Goal: Task Accomplishment & Management: Complete application form

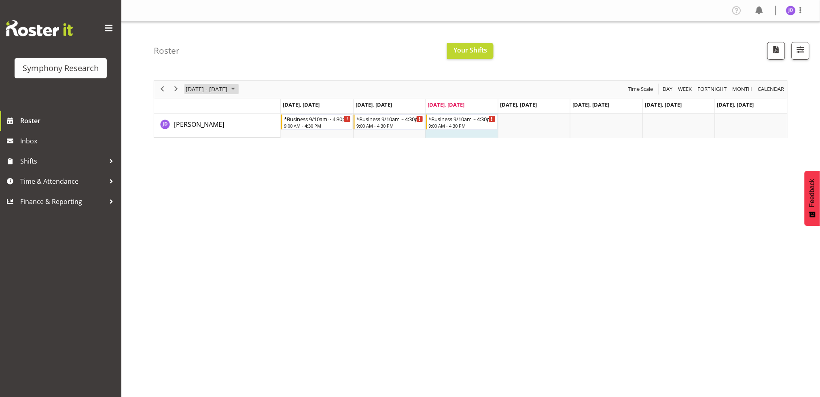
click at [193, 92] on span "August 18 - 24, 2025" at bounding box center [206, 89] width 43 height 10
click at [191, 87] on span "August 18 - 24, 2025" at bounding box center [206, 89] width 43 height 10
click at [201, 86] on span "August 18 - 24, 2025" at bounding box center [206, 89] width 43 height 10
click at [272, 110] on span "next month" at bounding box center [271, 109] width 14 height 15
click at [191, 88] on span "August 18 - 24, 2025" at bounding box center [206, 89] width 43 height 10
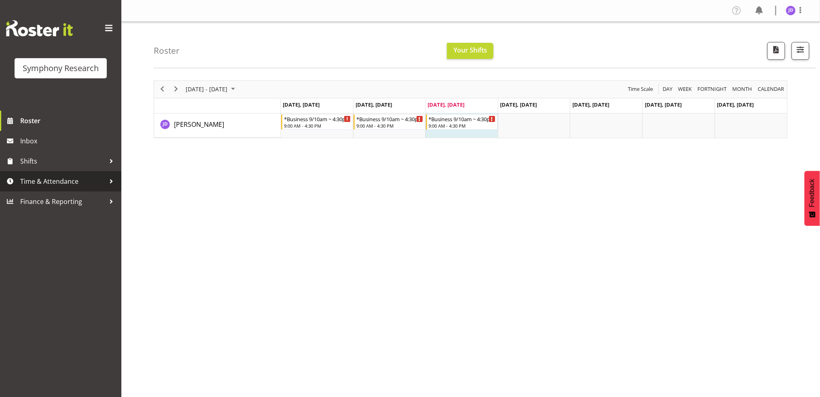
click at [46, 180] on span "Time & Attendance" at bounding box center [62, 181] width 85 height 12
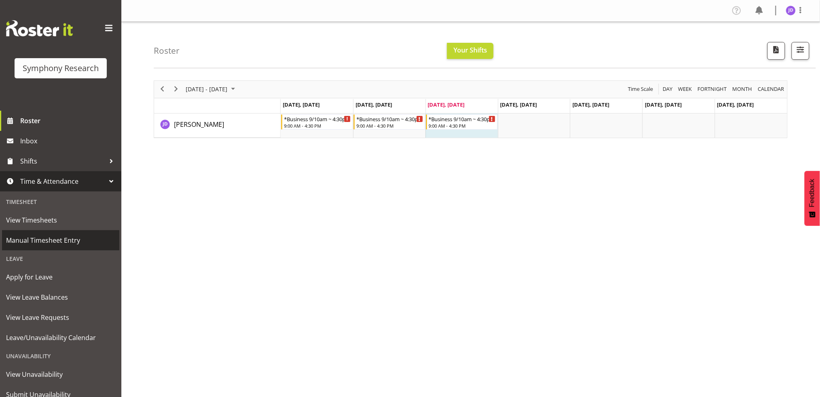
click at [52, 242] on span "Manual Timesheet Entry" at bounding box center [60, 241] width 109 height 12
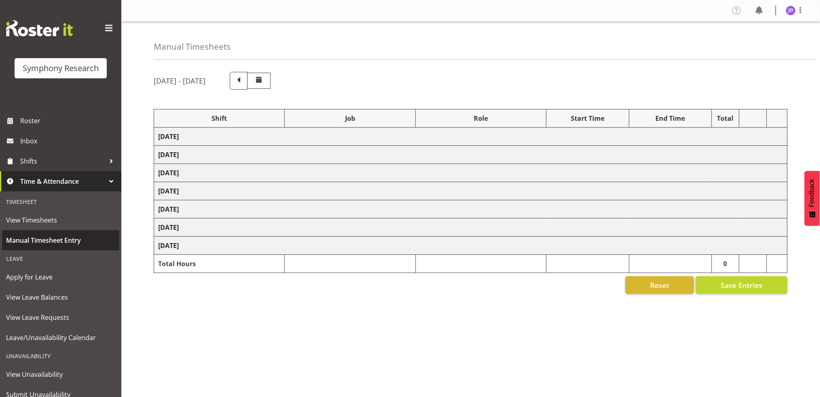
select select "1605"
select select "10242"
select select "1605"
select select "10242"
select select "47"
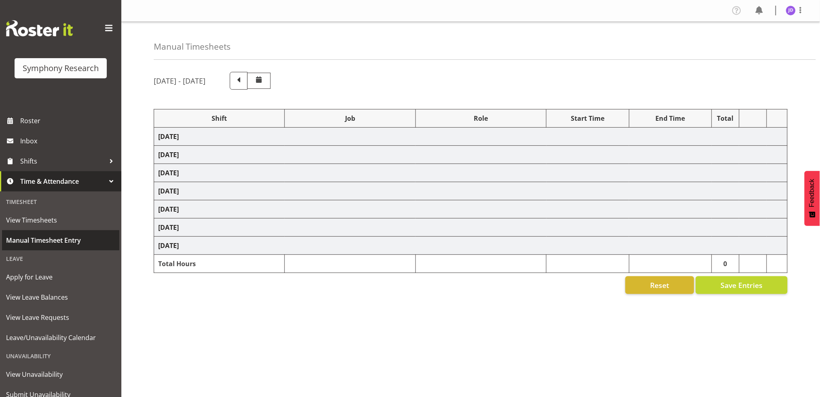
select select "1605"
select select "10242"
select select "47"
select select "1605"
select select "10242"
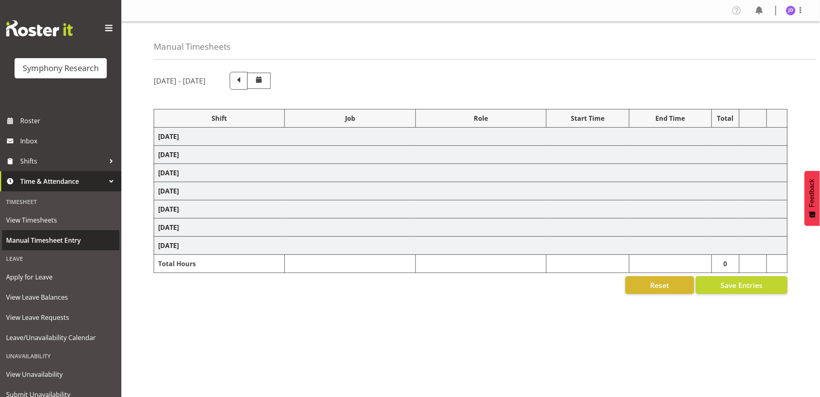
select select "1605"
select select "10242"
select select "47"
select select "1605"
select select "10242"
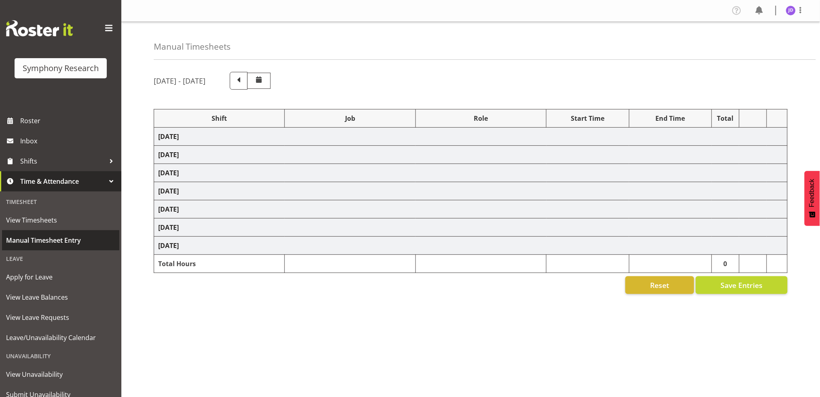
select select "47"
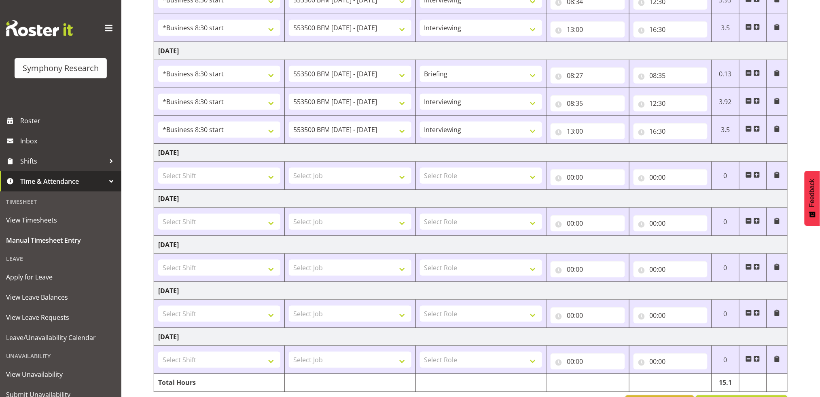
scroll to position [192, 0]
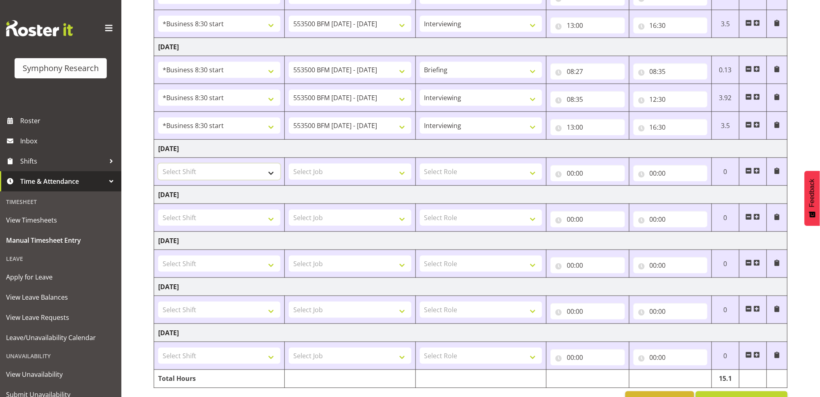
click at [274, 173] on select "Select Shift !!Project Briefing (Job to be assigned) !!Weekend Residential (Ros…" at bounding box center [219, 172] width 122 height 16
select select "1605"
click at [158, 164] on select "Select Shift !!Project Briefing (Job to be assigned) !!Weekend Residential (Ros…" at bounding box center [219, 172] width 122 height 16
click at [403, 173] on select "Select Job 550060 IF Admin 553492 World Poll Aus Wave 2 Main 2025 553493 World …" at bounding box center [350, 172] width 122 height 16
select select "10242"
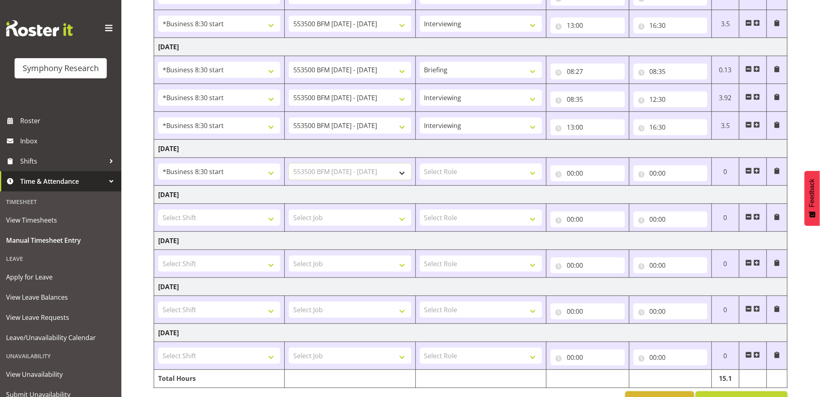
click at [289, 164] on select "Select Job 550060 IF Admin 553492 World Poll Aus Wave 2 Main 2025 553493 World …" at bounding box center [350, 172] width 122 height 16
click at [535, 173] on select "Select Role Briefing Interviewing" at bounding box center [481, 172] width 122 height 16
select select "297"
click at [420, 164] on select "Select Role Briefing Interviewing" at bounding box center [481, 172] width 122 height 16
drag, startPoint x: 571, startPoint y: 173, endPoint x: 597, endPoint y: 189, distance: 30.0
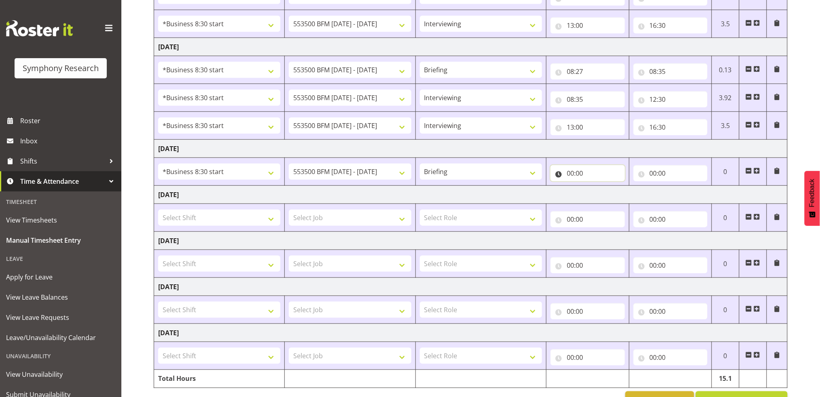
click at [572, 173] on input "00:00" at bounding box center [587, 173] width 74 height 16
click at [606, 191] on select "00 01 02 03 04 05 06 07 08 09 10 11 12 13 14 15 16 17 18 19 20 21 22 23" at bounding box center [605, 194] width 18 height 16
select select "8"
click at [596, 186] on select "00 01 02 03 04 05 06 07 08 09 10 11 12 13 14 15 16 17 18 19 20 21 22 23" at bounding box center [605, 194] width 18 height 16
type input "08:00"
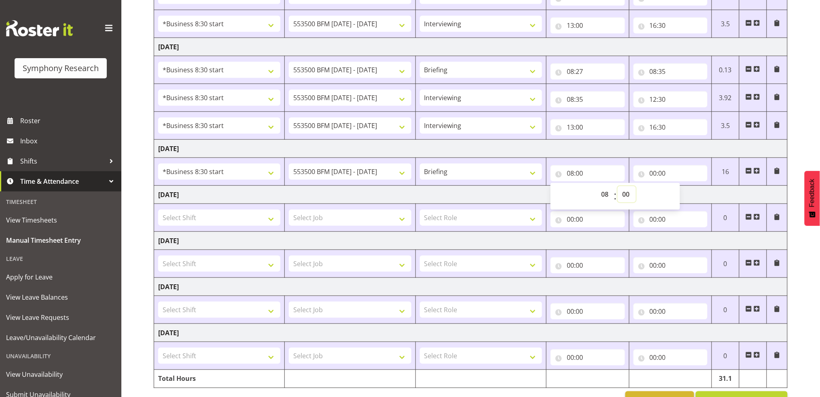
click at [626, 194] on select "00 01 02 03 04 05 06 07 08 09 10 11 12 13 14 15 16 17 18 19 20 21 22 23 24 25 2…" at bounding box center [626, 194] width 18 height 16
select select "27"
click at [617, 186] on select "00 01 02 03 04 05 06 07 08 09 10 11 12 13 14 15 16 17 18 19 20 21 22 23 24 25 2…" at bounding box center [626, 194] width 18 height 16
type input "08:27"
click at [655, 173] on input "00:00" at bounding box center [670, 173] width 74 height 16
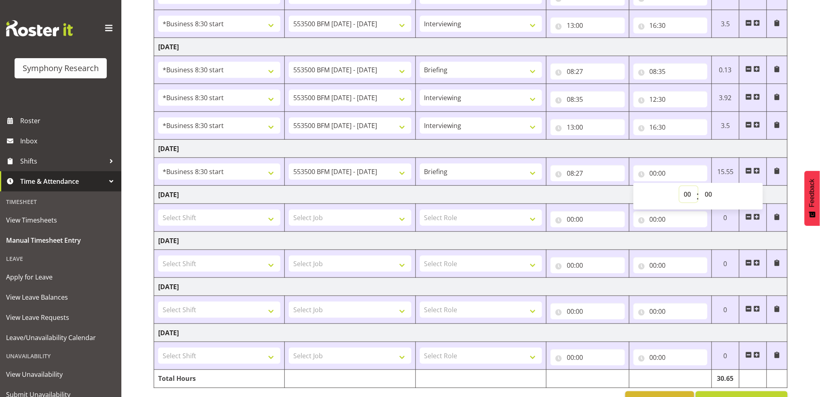
click at [689, 193] on select "00 01 02 03 04 05 06 07 08 09 10 11 12 13 14 15 16 17 18 19 20 21 22 23" at bounding box center [688, 194] width 18 height 16
select select "8"
click at [679, 186] on select "00 01 02 03 04 05 06 07 08 09 10 11 12 13 14 15 16 17 18 19 20 21 22 23" at bounding box center [688, 194] width 18 height 16
type input "08:00"
click at [708, 194] on select "00 01 02 03 04 05 06 07 08 09 10 11 12 13 14 15 16 17 18 19 20 21 22 23 24 25 2…" at bounding box center [709, 194] width 18 height 16
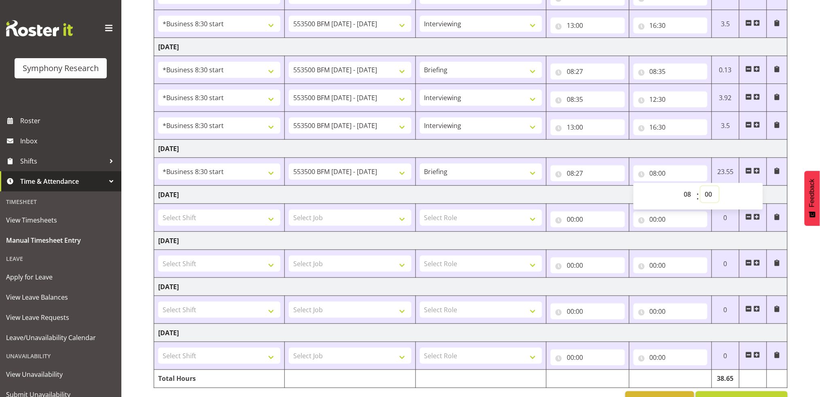
select select "31"
click at [700, 186] on select "00 01 02 03 04 05 06 07 08 09 10 11 12 13 14 15 16 17 18 19 20 21 22 23 24 25 2…" at bounding box center [709, 194] width 18 height 16
type input "08:31"
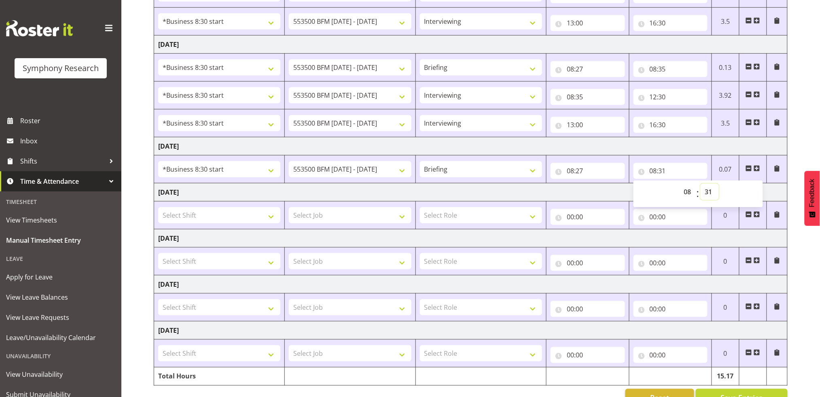
scroll to position [218, 0]
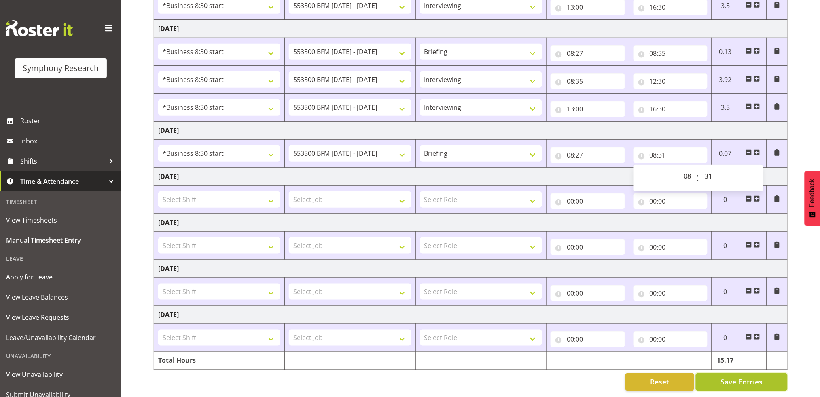
click at [751, 377] on span "Save Entries" at bounding box center [741, 382] width 42 height 11
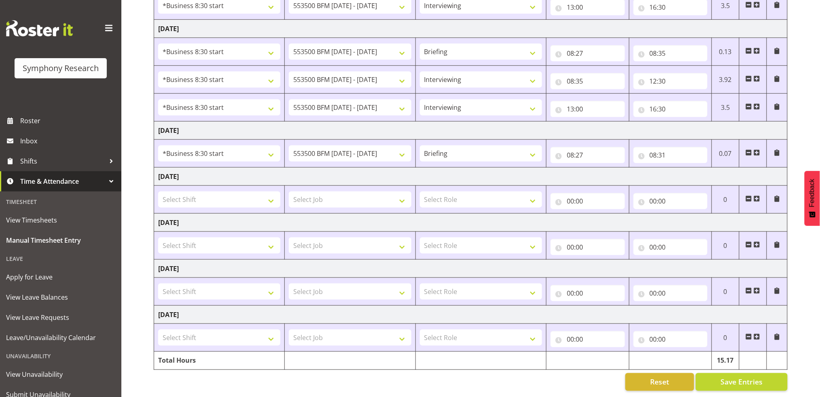
click at [755, 150] on span at bounding box center [756, 153] width 6 height 6
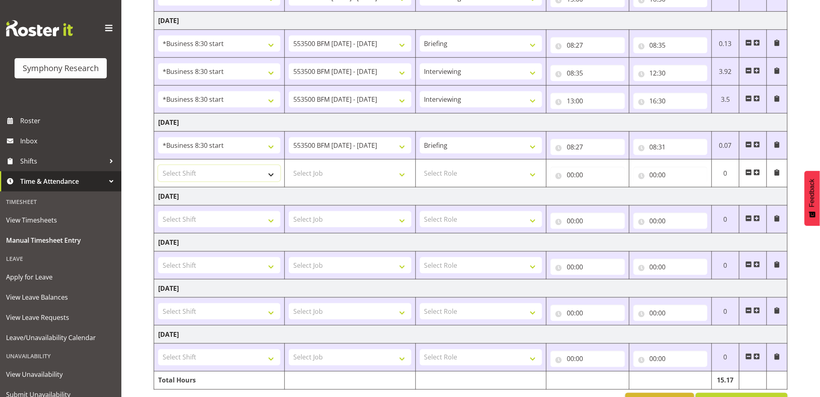
click at [271, 175] on select "Select Shift !!Project Briefing (Job to be assigned) !!Weekend Residential (Ros…" at bounding box center [219, 173] width 122 height 16
select select "1605"
click at [158, 165] on select "Select Shift !!Project Briefing (Job to be assigned) !!Weekend Residential (Ros…" at bounding box center [219, 173] width 122 height 16
click at [402, 175] on select "Select Job 550060 IF Admin 553492 World Poll Aus Wave 2 Main 2025 553493 World …" at bounding box center [350, 173] width 122 height 16
select select "10242"
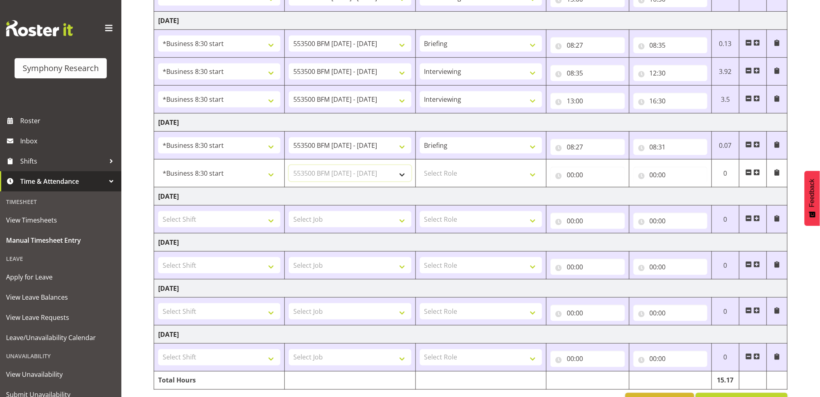
click at [289, 165] on select "Select Job 550060 IF Admin 553492 World Poll Aus Wave 2 Main 2025 553493 World …" at bounding box center [350, 173] width 122 height 16
click at [531, 175] on select "Select Role Briefing Interviewing" at bounding box center [481, 173] width 122 height 16
select select "47"
click at [420, 165] on select "Select Role Briefing Interviewing" at bounding box center [481, 173] width 122 height 16
drag, startPoint x: 572, startPoint y: 174, endPoint x: 586, endPoint y: 180, distance: 15.1
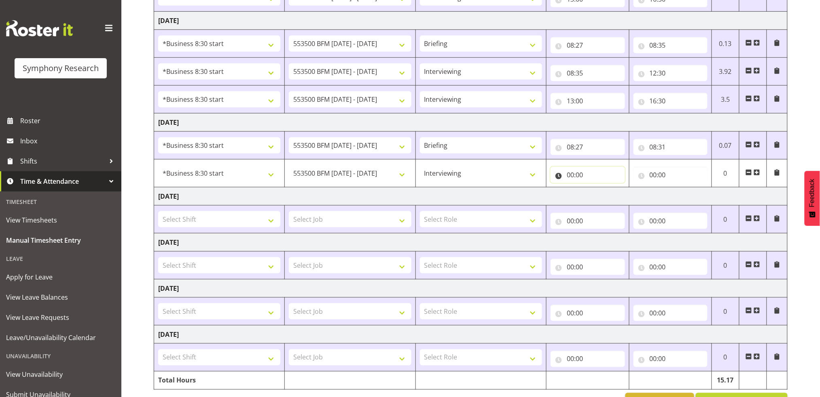
click at [572, 174] on input "00:00" at bounding box center [587, 175] width 74 height 16
click at [605, 195] on select "00 01 02 03 04 05 06 07 08 09 10 11 12 13 14 15 16 17 18 19 20 21 22 23" at bounding box center [605, 196] width 18 height 16
select select "8"
click at [596, 188] on select "00 01 02 03 04 05 06 07 08 09 10 11 12 13 14 15 16 17 18 19 20 21 22 23" at bounding box center [605, 196] width 18 height 16
type input "08:00"
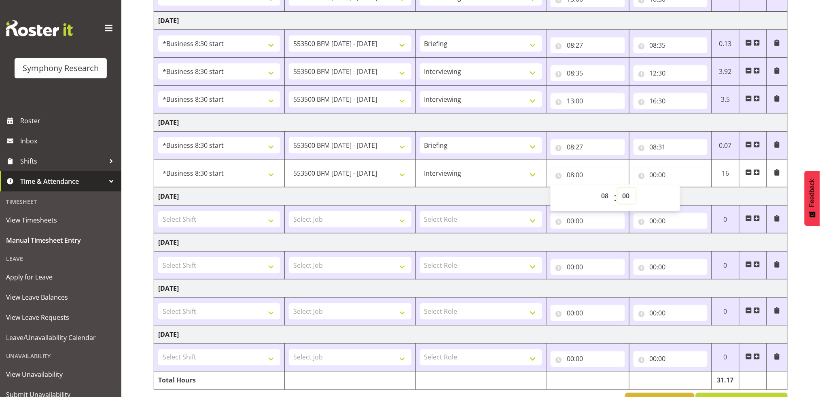
click at [626, 194] on select "00 01 02 03 04 05 06 07 08 09 10 11 12 13 14 15 16 17 18 19 20 21 22 23 24 25 2…" at bounding box center [626, 196] width 18 height 16
select select "31"
click at [617, 188] on select "00 01 02 03 04 05 06 07 08 09 10 11 12 13 14 15 16 17 18 19 20 21 22 23 24 25 2…" at bounding box center [626, 196] width 18 height 16
type input "08:31"
click at [654, 174] on input "00:00" at bounding box center [670, 175] width 74 height 16
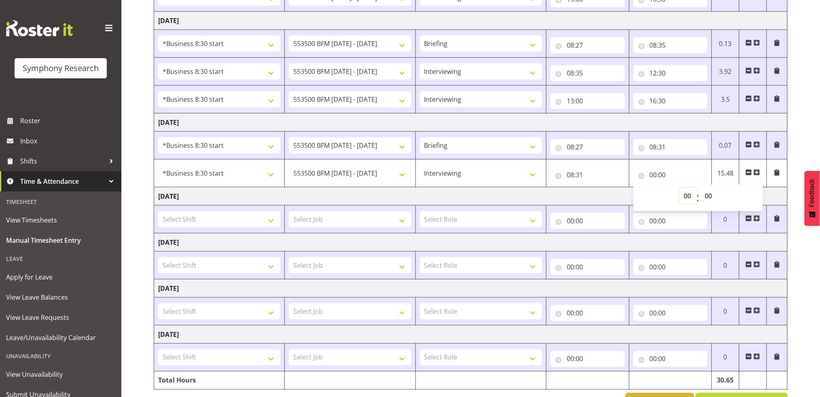
click at [685, 194] on select "00 01 02 03 04 05 06 07 08 09 10 11 12 13 14 15 16 17 18 19 20 21 22 23" at bounding box center [688, 196] width 18 height 16
select select "12"
click at [679, 188] on select "00 01 02 03 04 05 06 07 08 09 10 11 12 13 14 15 16 17 18 19 20 21 22 23" at bounding box center [688, 196] width 18 height 16
type input "12:00"
click at [709, 194] on select "00 01 02 03 04 05 06 07 08 09 10 11 12 13 14 15 16 17 18 19 20 21 22 23 24 25 2…" at bounding box center [709, 196] width 18 height 16
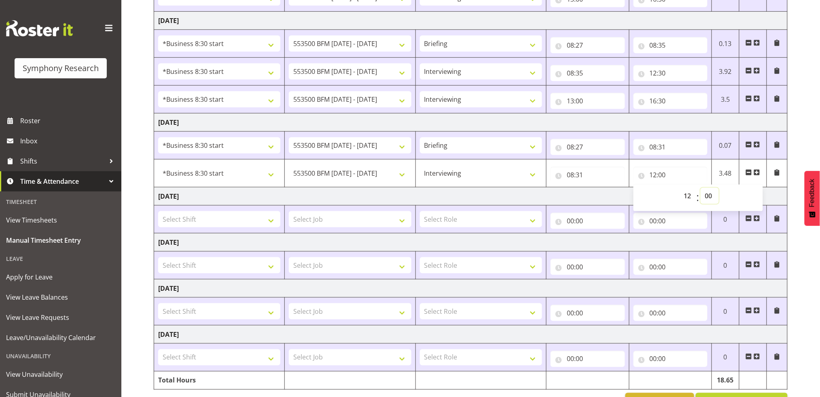
select select "30"
click at [700, 188] on select "00 01 02 03 04 05 06 07 08 09 10 11 12 13 14 15 16 17 18 19 20 21 22 23 24 25 2…" at bounding box center [709, 196] width 18 height 16
type input "12:30"
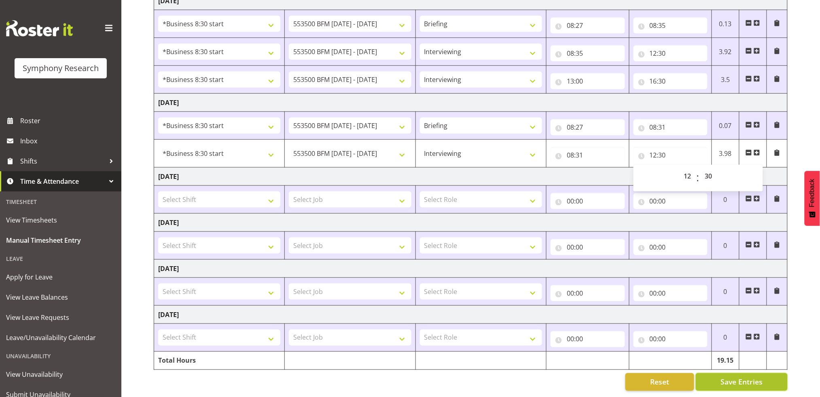
click at [756, 377] on span "Save Entries" at bounding box center [741, 382] width 42 height 11
select select "47"
type input "08:31"
type input "12:30"
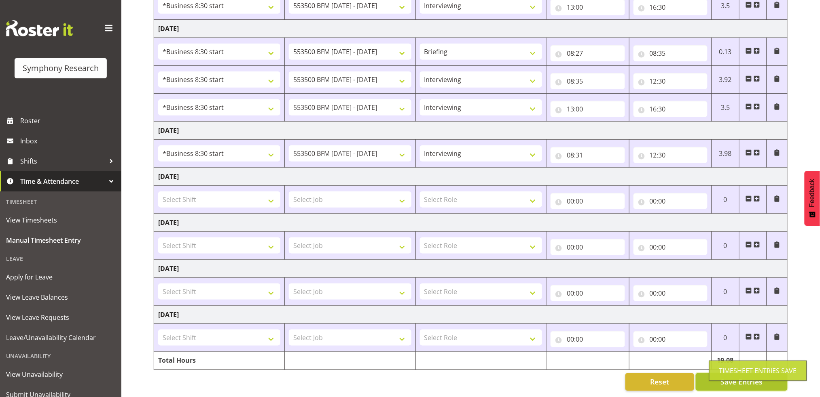
scroll to position [218, 0]
click at [754, 150] on span at bounding box center [756, 153] width 6 height 6
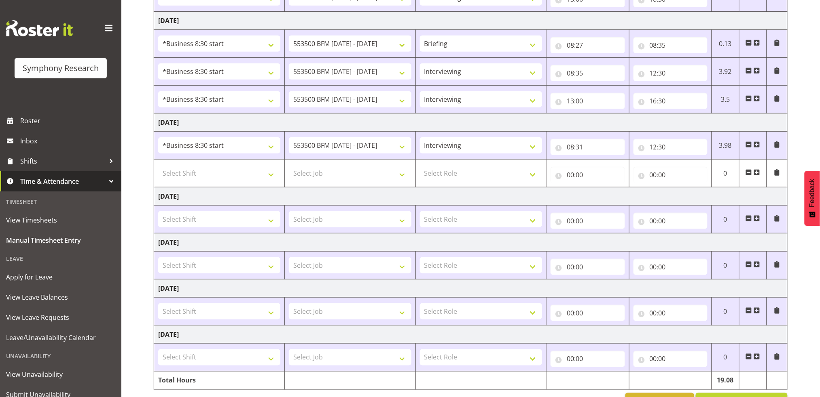
click at [748, 144] on span at bounding box center [748, 145] width 6 height 6
type input "00:00"
select select
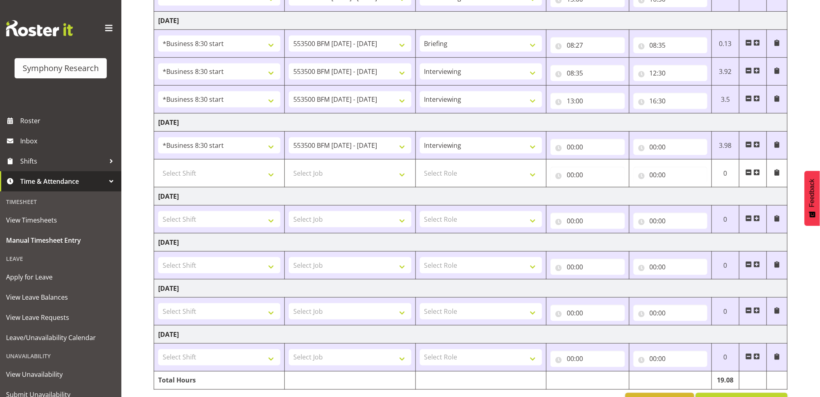
select select
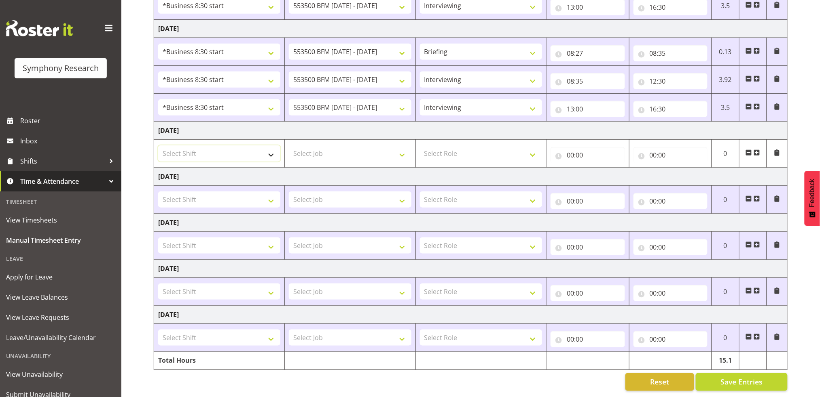
click at [273, 148] on select "Select Shift !!Project Briefing (Job to be assigned) !!Weekend Residential (Ros…" at bounding box center [219, 154] width 122 height 16
select select "1605"
click at [158, 146] on select "Select Shift !!Project Briefing (Job to be assigned) !!Weekend Residential (Ros…" at bounding box center [219, 154] width 122 height 16
click at [402, 148] on select "Select Job 550060 IF Admin 553492 World Poll Aus Wave 2 Main 2025 553493 World …" at bounding box center [350, 154] width 122 height 16
select select "10242"
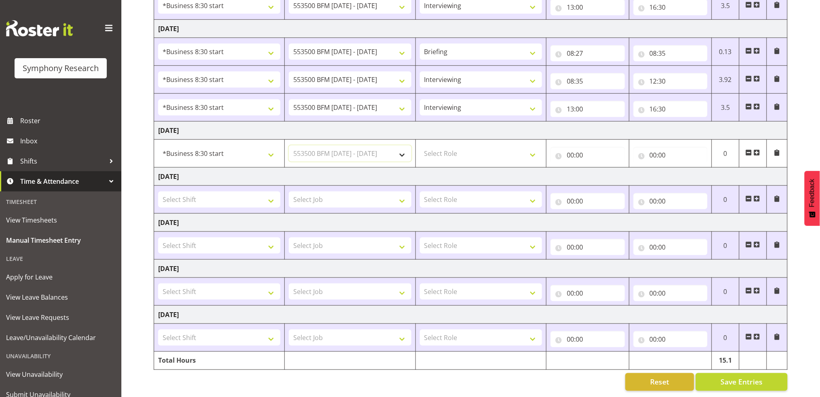
click at [289, 146] on select "Select Job 550060 IF Admin 553492 World Poll Aus Wave 2 Main 2025 553493 World …" at bounding box center [350, 154] width 122 height 16
click at [535, 148] on select "Select Role Briefing Interviewing" at bounding box center [481, 154] width 122 height 16
select select "297"
click at [420, 146] on select "Select Role Briefing Interviewing" at bounding box center [481, 154] width 122 height 16
click at [571, 147] on input "00:00" at bounding box center [587, 155] width 74 height 16
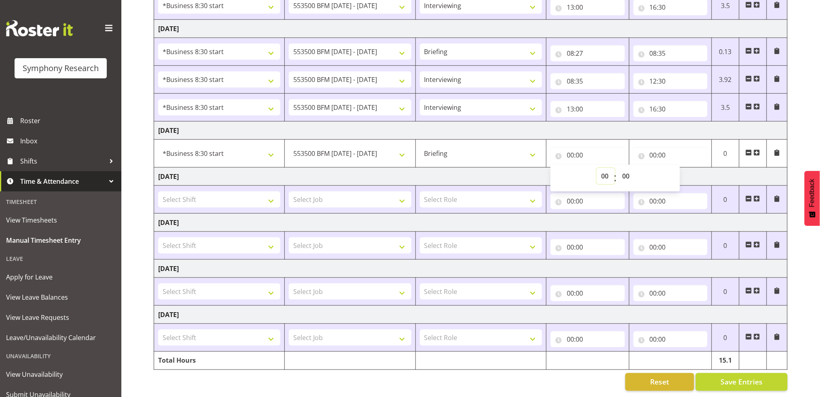
click at [602, 168] on select "00 01 02 03 04 05 06 07 08 09 10 11 12 13 14 15 16 17 18 19 20 21 22 23" at bounding box center [605, 176] width 18 height 16
select select "8"
click at [596, 168] on select "00 01 02 03 04 05 06 07 08 09 10 11 12 13 14 15 16 17 18 19 20 21 22 23" at bounding box center [605, 176] width 18 height 16
type input "08:00"
click at [626, 168] on select "00 01 02 03 04 05 06 07 08 09 10 11 12 13 14 15 16 17 18 19 20 21 22 23 24 25 2…" at bounding box center [626, 176] width 18 height 16
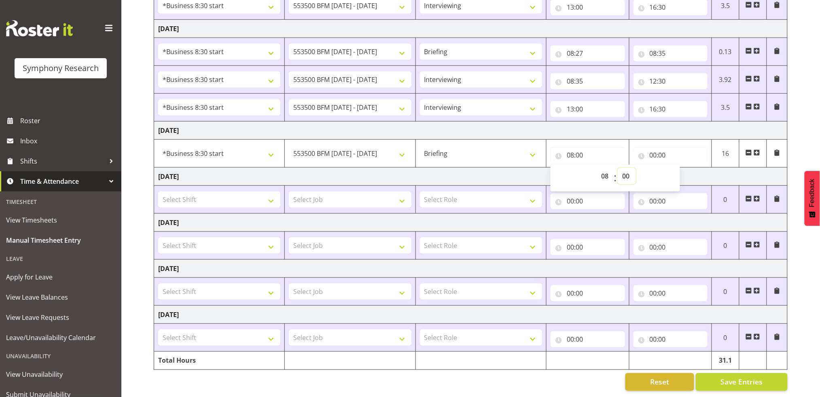
select select "27"
click at [617, 168] on select "00 01 02 03 04 05 06 07 08 09 10 11 12 13 14 15 16 17 18 19 20 21 22 23 24 25 2…" at bounding box center [626, 176] width 18 height 16
type input "08:27"
click at [651, 147] on input "00:00" at bounding box center [670, 155] width 74 height 16
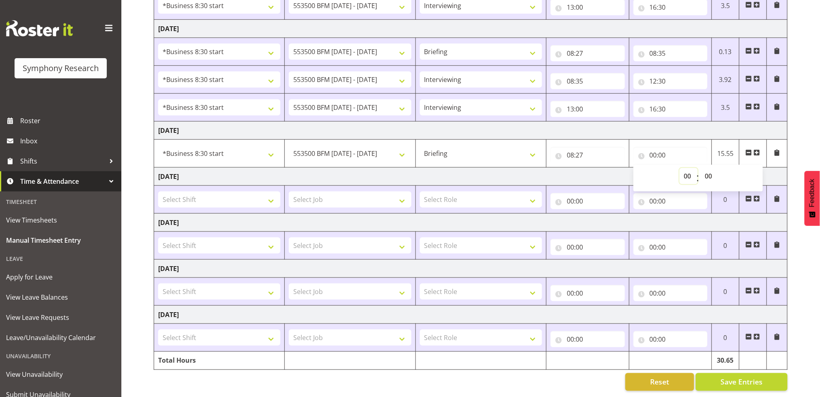
click at [687, 168] on select "00 01 02 03 04 05 06 07 08 09 10 11 12 13 14 15 16 17 18 19 20 21 22 23" at bounding box center [688, 176] width 18 height 16
select select "8"
click at [679, 168] on select "00 01 02 03 04 05 06 07 08 09 10 11 12 13 14 15 16 17 18 19 20 21 22 23" at bounding box center [688, 176] width 18 height 16
type input "08:00"
click at [711, 168] on select "00 01 02 03 04 05 06 07 08 09 10 11 12 13 14 15 16 17 18 19 20 21 22 23 24 25 2…" at bounding box center [709, 176] width 18 height 16
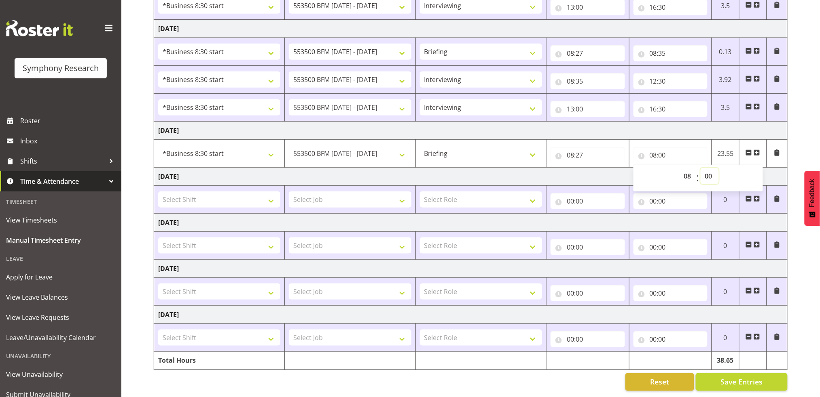
select select "31"
click at [700, 168] on select "00 01 02 03 04 05 06 07 08 09 10 11 12 13 14 15 16 17 18 19 20 21 22 23 24 25 2…" at bounding box center [709, 176] width 18 height 16
type input "08:31"
click at [747, 377] on span "Save Entries" at bounding box center [741, 382] width 42 height 11
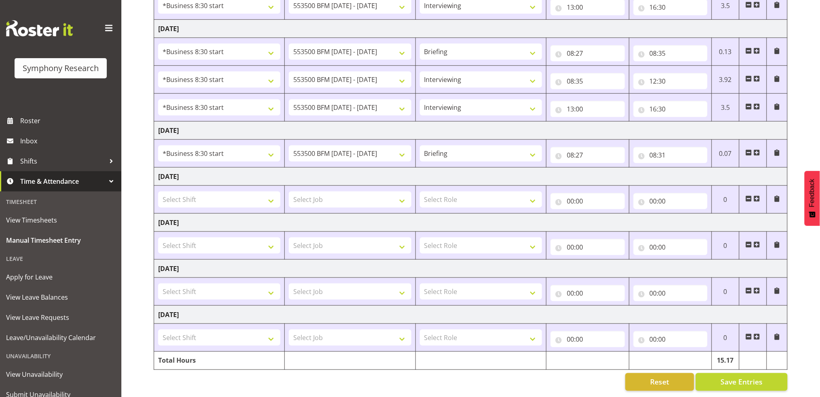
click at [755, 150] on span at bounding box center [756, 153] width 6 height 6
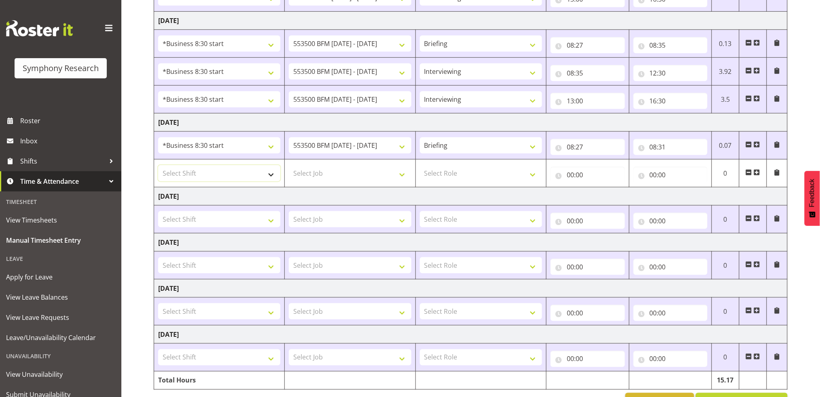
click at [269, 175] on select "Select Shift !!Project Briefing (Job to be assigned) !!Weekend Residential (Ros…" at bounding box center [219, 173] width 122 height 16
select select "1605"
click at [158, 165] on select "Select Shift !!Project Briefing (Job to be assigned) !!Weekend Residential (Ros…" at bounding box center [219, 173] width 122 height 16
click at [402, 176] on select "Select Job 550060 IF Admin 553492 World Poll Aus Wave 2 Main 2025 553493 World …" at bounding box center [350, 173] width 122 height 16
select select "10242"
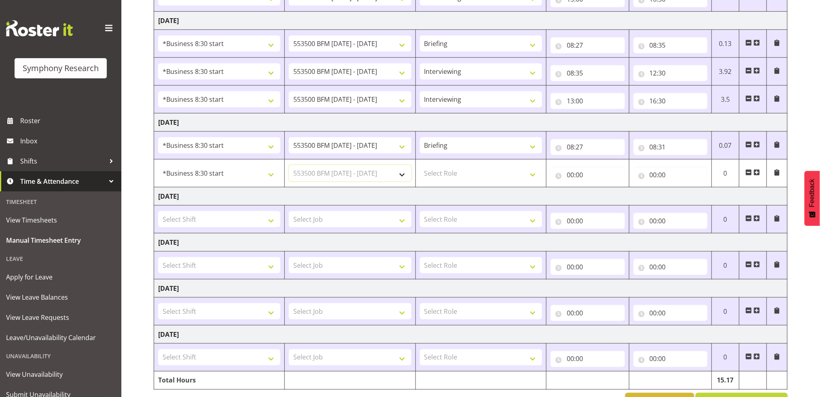
click at [289, 165] on select "Select Job 550060 IF Admin 553492 World Poll Aus Wave 2 Main 2025 553493 World …" at bounding box center [350, 173] width 122 height 16
click at [534, 175] on select "Select Role Briefing Interviewing" at bounding box center [481, 173] width 122 height 16
select select "47"
click at [420, 165] on select "Select Role Briefing Interviewing" at bounding box center [481, 173] width 122 height 16
click at [571, 176] on input "00:00" at bounding box center [587, 175] width 74 height 16
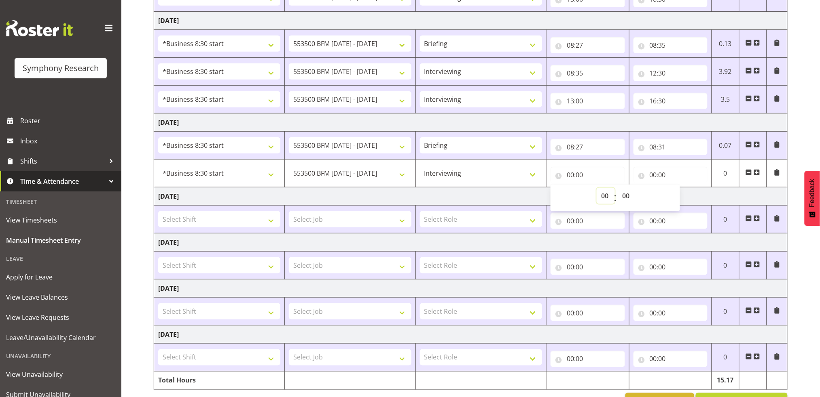
click at [605, 196] on select "00 01 02 03 04 05 06 07 08 09 10 11 12 13 14 15 16 17 18 19 20 21 22 23" at bounding box center [605, 196] width 18 height 16
select select "8"
click at [596, 188] on select "00 01 02 03 04 05 06 07 08 09 10 11 12 13 14 15 16 17 18 19 20 21 22 23" at bounding box center [605, 196] width 18 height 16
type input "08:00"
click at [627, 196] on select "00 01 02 03 04 05 06 07 08 09 10 11 12 13 14 15 16 17 18 19 20 21 22 23 24 25 2…" at bounding box center [626, 196] width 18 height 16
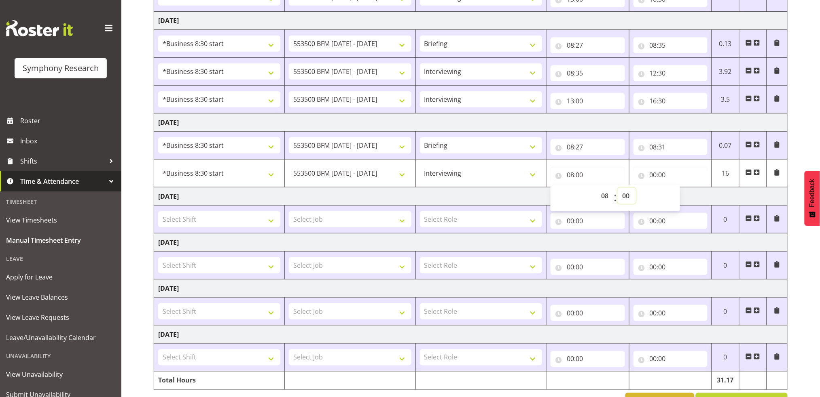
select select "31"
click at [617, 188] on select "00 01 02 03 04 05 06 07 08 09 10 11 12 13 14 15 16 17 18 19 20 21 22 23 24 25 2…" at bounding box center [626, 196] width 18 height 16
type input "08:31"
click at [655, 174] on input "00:00" at bounding box center [670, 175] width 74 height 16
click at [685, 193] on select "00 01 02 03 04 05 06 07 08 09 10 11 12 13 14 15 16 17 18 19 20 21 22 23" at bounding box center [688, 196] width 18 height 16
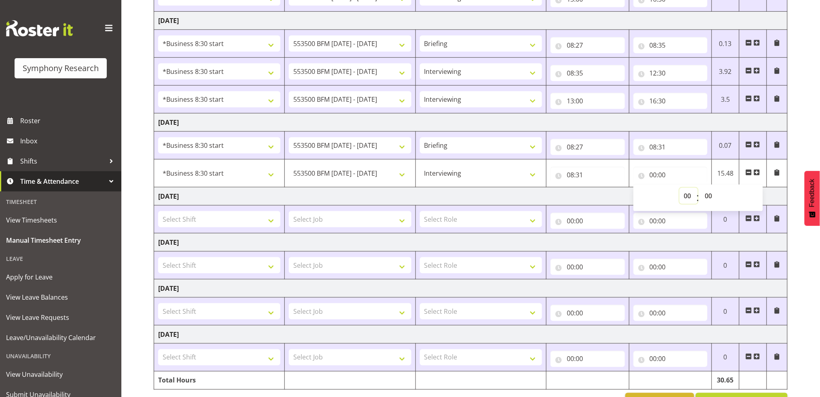
select select "12"
click at [679, 188] on select "00 01 02 03 04 05 06 07 08 09 10 11 12 13 14 15 16 17 18 19 20 21 22 23" at bounding box center [688, 196] width 18 height 16
type input "12:00"
click at [710, 194] on select "00 01 02 03 04 05 06 07 08 09 10 11 12 13 14 15 16 17 18 19 20 21 22 23 24 25 2…" at bounding box center [709, 196] width 18 height 16
select select "30"
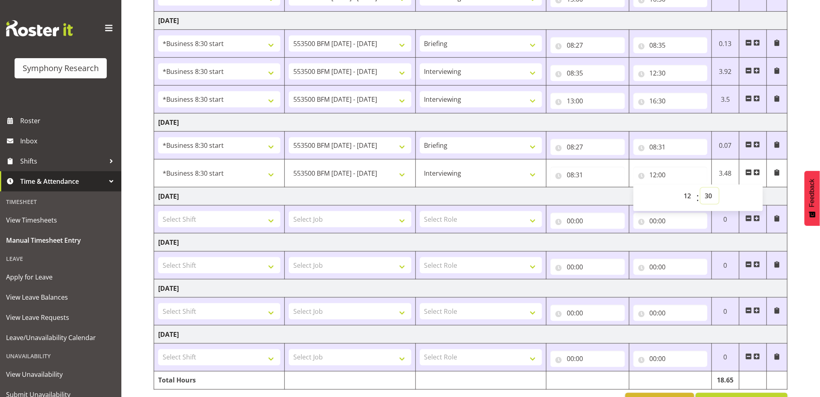
click at [700, 188] on select "00 01 02 03 04 05 06 07 08 09 10 11 12 13 14 15 16 17 18 19 20 21 22 23 24 25 2…" at bounding box center [709, 196] width 18 height 16
type input "12:30"
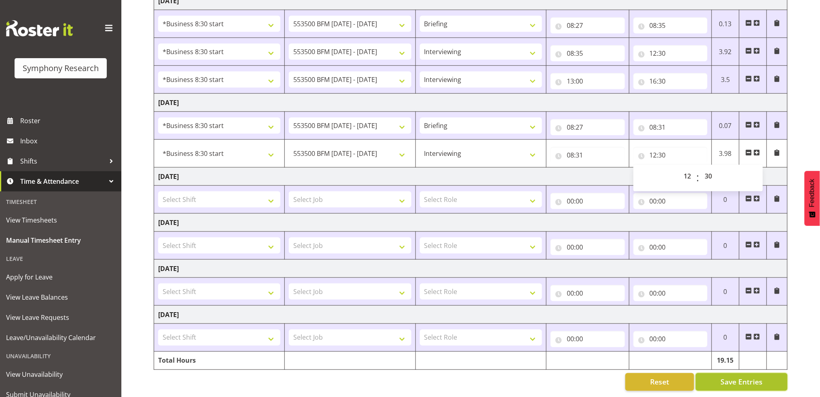
click at [753, 377] on span "Save Entries" at bounding box center [741, 382] width 42 height 11
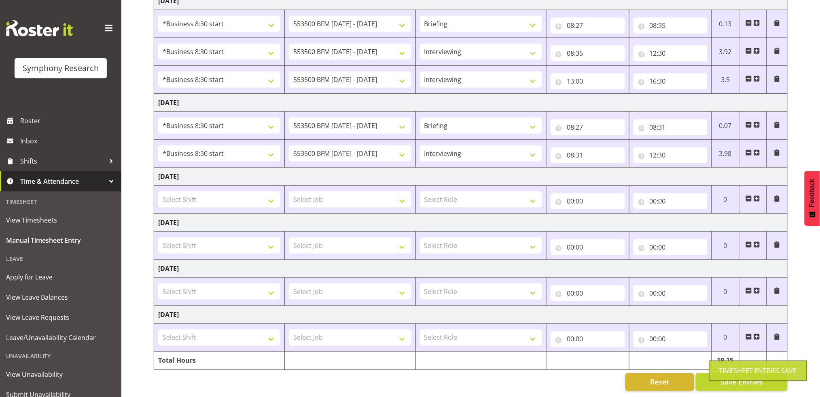
click at [755, 150] on span at bounding box center [756, 153] width 6 height 6
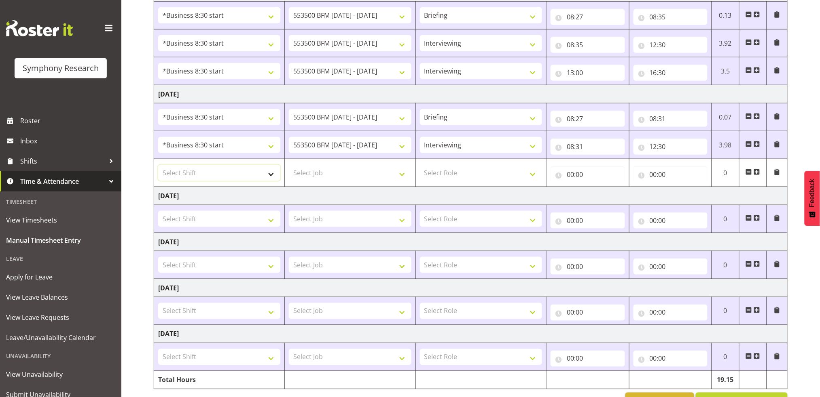
click at [271, 176] on select "Select Shift !!Project Briefing (Job to be assigned) !!Weekend Residential (Ros…" at bounding box center [219, 173] width 122 height 16
select select "1605"
click at [158, 165] on select "Select Shift !!Project Briefing (Job to be assigned) !!Weekend Residential (Ros…" at bounding box center [219, 173] width 122 height 16
click at [402, 175] on select "Select Job 550060 IF Admin 553492 World Poll Aus Wave 2 Main 2025 553493 World …" at bounding box center [350, 173] width 122 height 16
select select "10242"
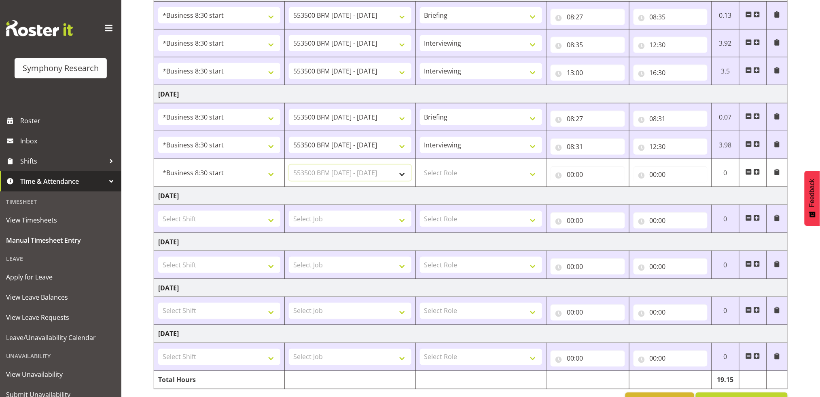
click at [289, 165] on select "Select Job 550060 IF Admin 553492 World Poll Aus Wave 2 Main 2025 553493 World …" at bounding box center [350, 173] width 122 height 16
click at [535, 175] on select "Select Role Briefing Interviewing" at bounding box center [481, 173] width 122 height 16
select select "47"
click at [420, 165] on select "Select Role Briefing Interviewing" at bounding box center [481, 173] width 122 height 16
click at [571, 173] on input "00:00" at bounding box center [587, 175] width 74 height 16
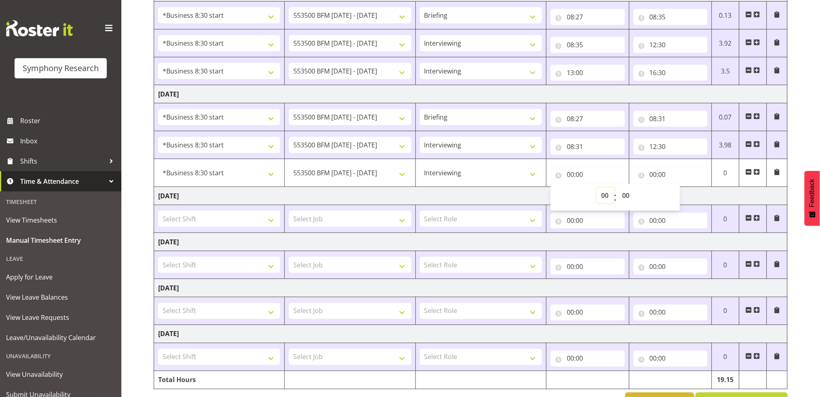
click at [606, 195] on select "00 01 02 03 04 05 06 07 08 09 10 11 12 13 14 15 16 17 18 19 20 21 22 23" at bounding box center [605, 196] width 18 height 16
select select "13"
click at [596, 188] on select "00 01 02 03 04 05 06 07 08 09 10 11 12 13 14 15 16 17 18 19 20 21 22 23" at bounding box center [605, 196] width 18 height 16
type input "13:00"
click at [653, 174] on input "00:00" at bounding box center [670, 175] width 74 height 16
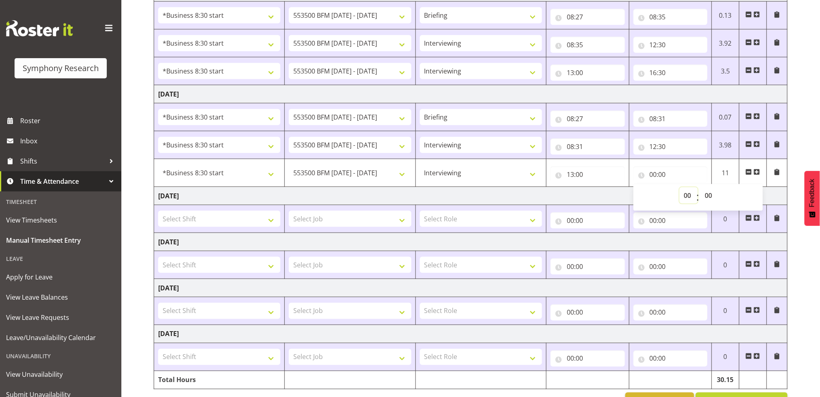
click at [688, 194] on select "00 01 02 03 04 05 06 07 08 09 10 11 12 13 14 15 16 17 18 19 20 21 22 23" at bounding box center [688, 196] width 18 height 16
select select "16"
click at [679, 188] on select "00 01 02 03 04 05 06 07 08 09 10 11 12 13 14 15 16 17 18 19 20 21 22 23" at bounding box center [688, 196] width 18 height 16
type input "16:00"
click at [709, 194] on select "00 01 02 03 04 05 06 07 08 09 10 11 12 13 14 15 16 17 18 19 20 21 22 23 24 25 2…" at bounding box center [709, 196] width 18 height 16
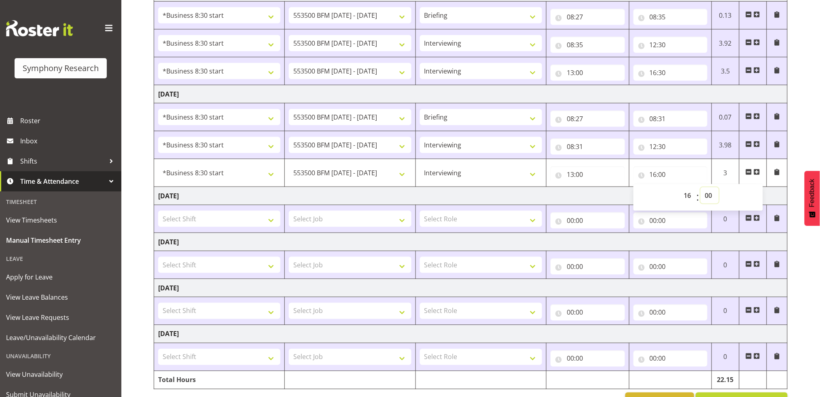
select select "30"
click at [700, 188] on select "00 01 02 03 04 05 06 07 08 09 10 11 12 13 14 15 16 17 18 19 20 21 22 23 24 25 2…" at bounding box center [709, 196] width 18 height 16
type input "16:30"
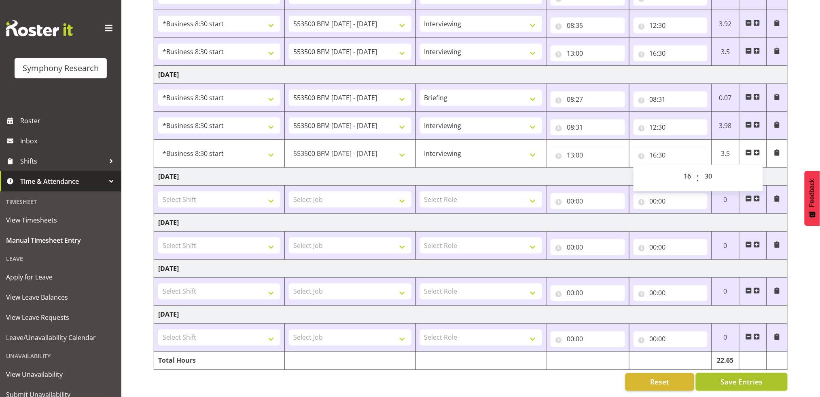
click at [757, 377] on span "Save Entries" at bounding box center [741, 382] width 42 height 11
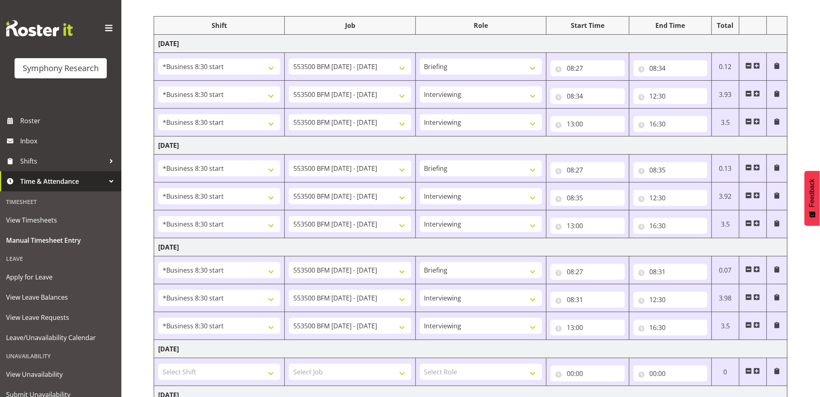
scroll to position [0, 0]
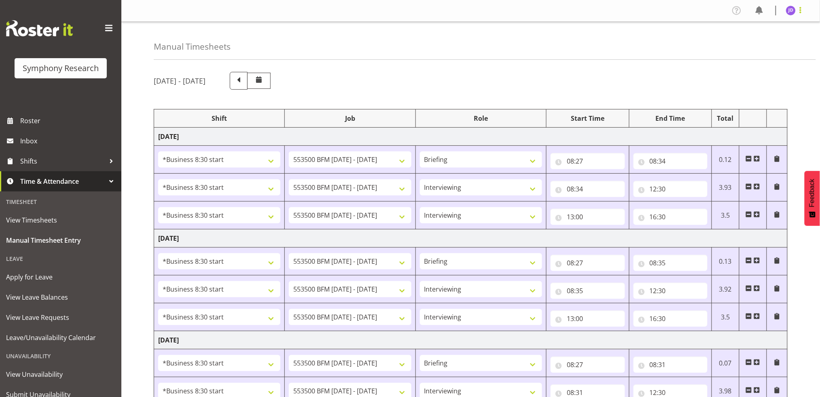
click at [800, 9] on span at bounding box center [800, 10] width 10 height 10
click at [751, 47] on link "Log Out" at bounding box center [766, 42] width 78 height 15
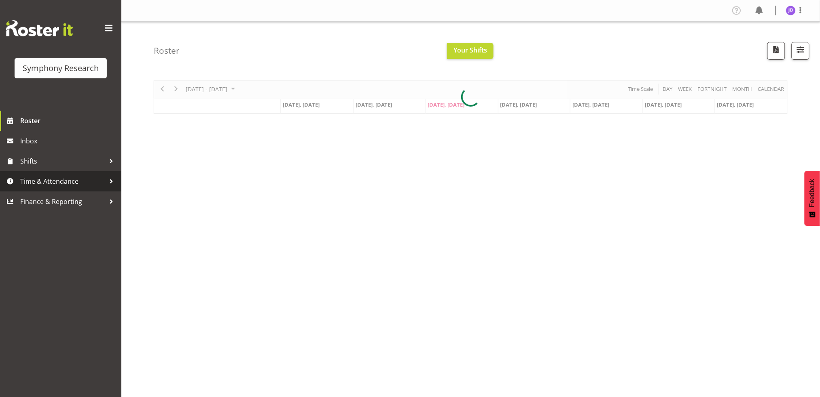
click at [24, 184] on span "Time & Attendance" at bounding box center [62, 181] width 85 height 12
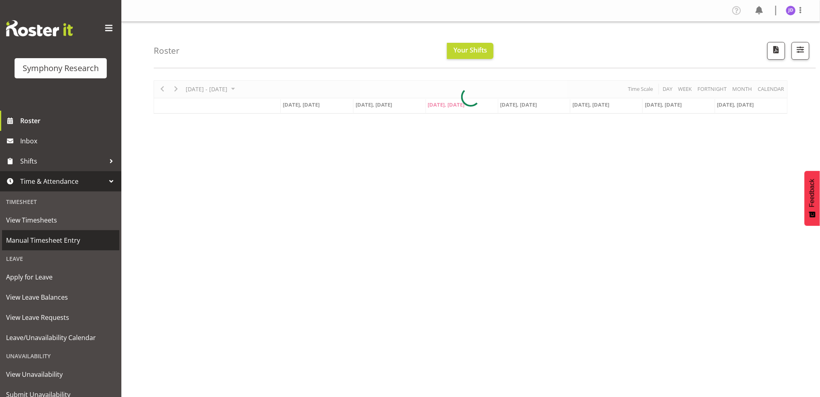
click at [45, 243] on span "Manual Timesheet Entry" at bounding box center [60, 241] width 109 height 12
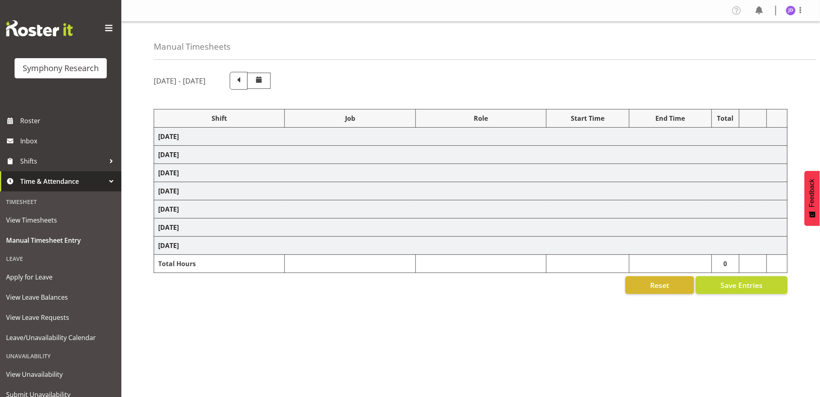
select select "1605"
select select "10242"
select select "1605"
select select "10242"
select select "47"
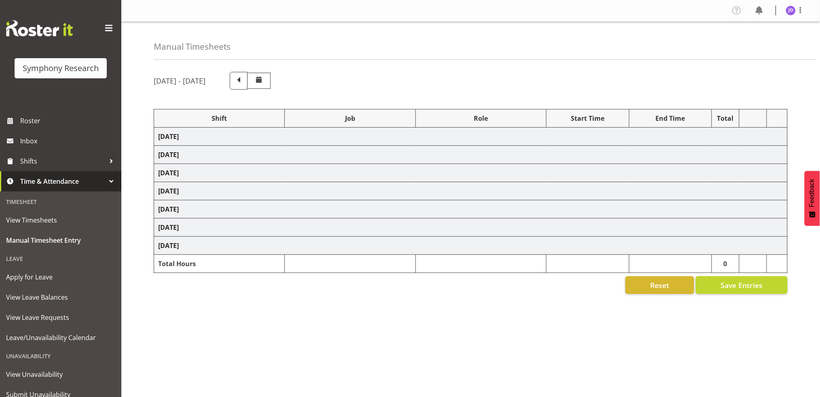
select select "1605"
select select "10242"
select select "47"
select select "1605"
select select "10242"
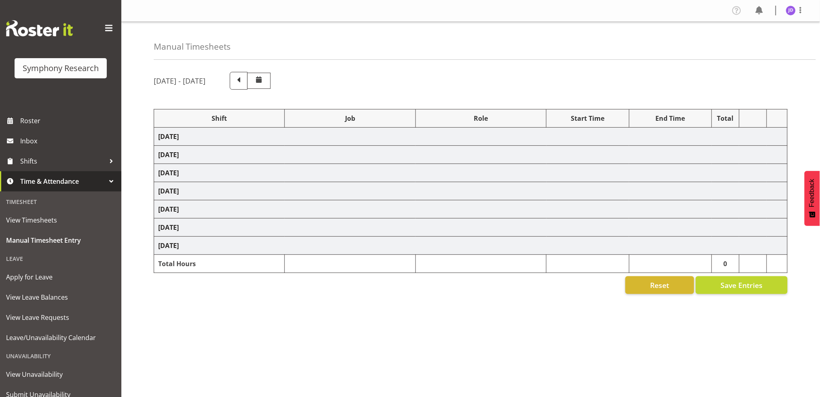
select select "1605"
select select "10242"
select select "47"
select select "1605"
select select "10242"
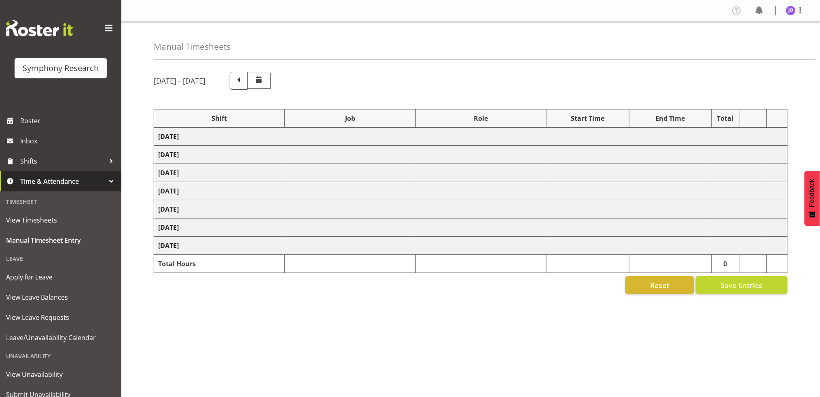
select select "47"
select select "1605"
select select "10242"
select select "1605"
select select "10242"
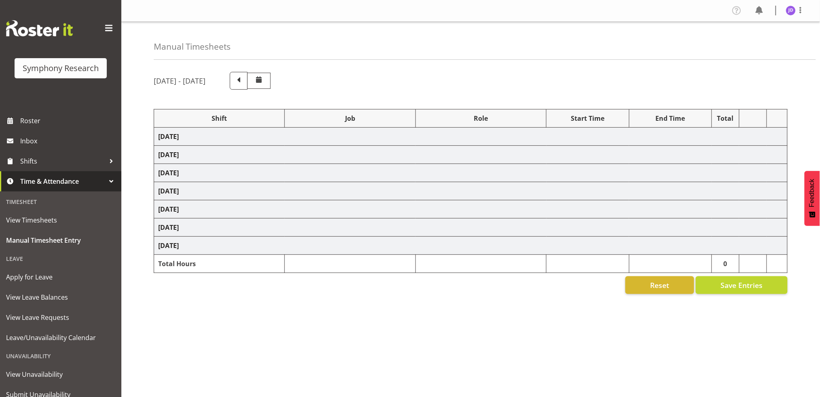
select select "47"
select select "1605"
select select "10242"
select select "47"
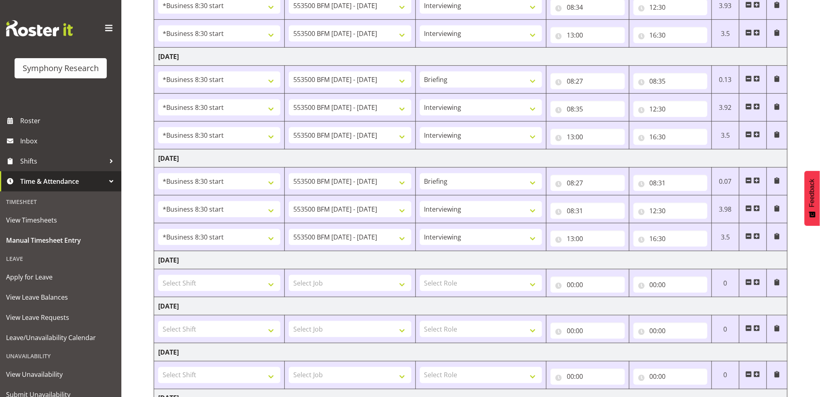
scroll to position [274, 0]
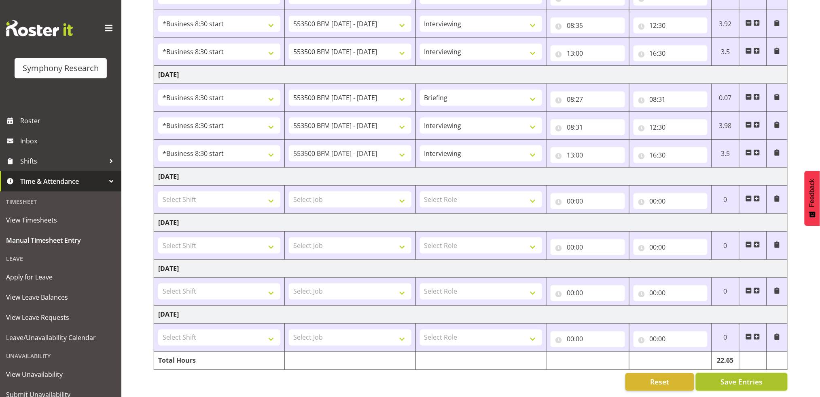
click at [728, 377] on span "Save Entries" at bounding box center [741, 382] width 42 height 11
click at [33, 120] on span "Roster" at bounding box center [68, 121] width 97 height 12
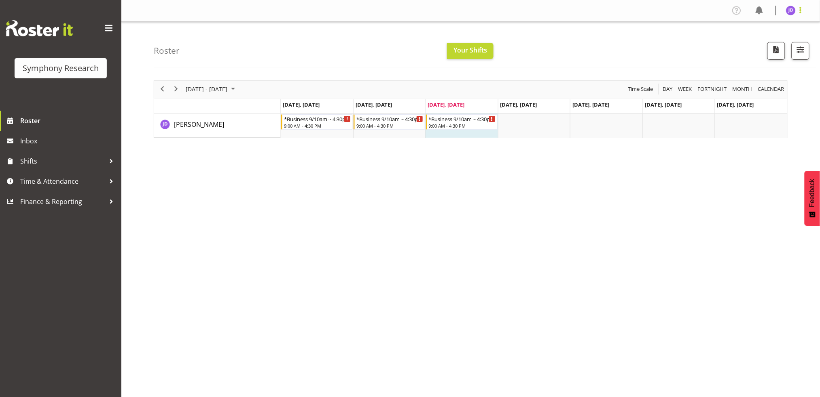
click at [800, 13] on span at bounding box center [800, 10] width 10 height 10
click at [747, 44] on link "Log Out" at bounding box center [766, 42] width 78 height 15
